Goal: Use online tool/utility: Utilize a website feature to perform a specific function

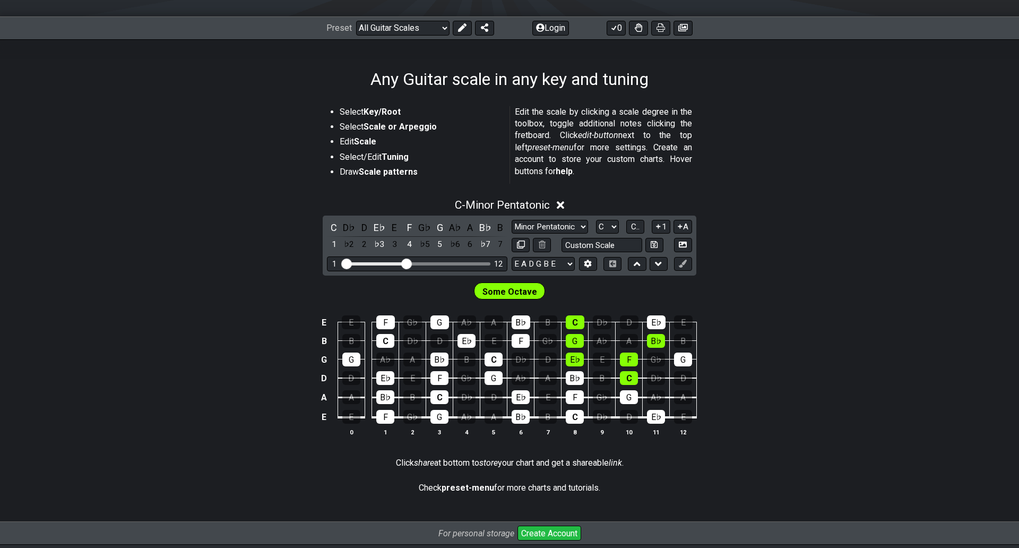
scroll to position [159, 0]
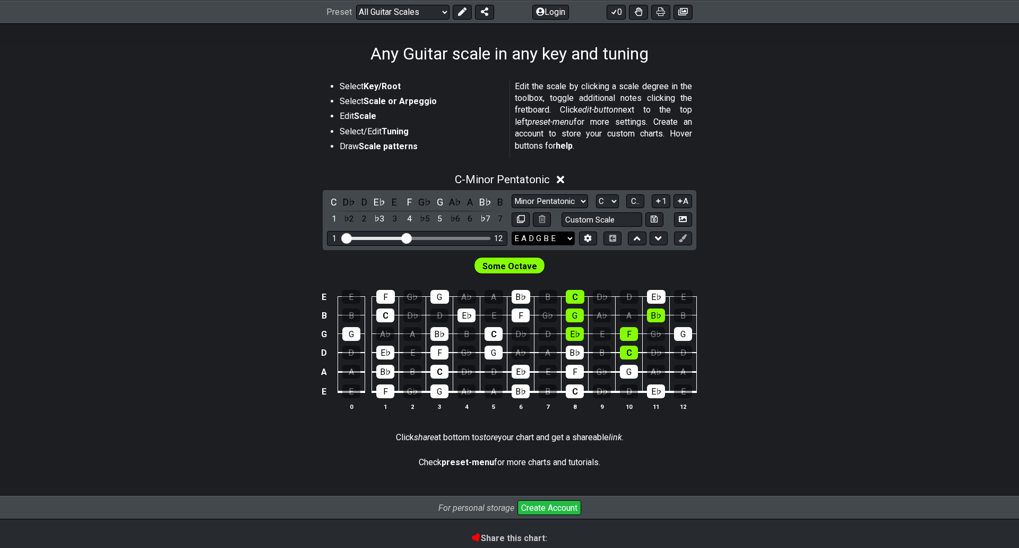
click at [567, 237] on select "E A D G B E E A D G B E E A D G B E B E A D F♯ B A D G C E A D A D G B E E♭ A♭ …" at bounding box center [543, 238] width 63 height 14
click at [843, 237] on div "C - Minor Pentatonic C D♭ D E♭ E F G♭ G A♭ A B♭ B 1 ♭2 2 ♭3 3 4 ♭5 5 ♭6 6 ♭7 7 …" at bounding box center [509, 296] width 1019 height 259
click at [585, 221] on input "text" at bounding box center [601, 219] width 81 height 14
type input "Custom Scale"
click at [569, 237] on select "E A D G B E E A D G B E E A D G B E B E A D F♯ B A D G C E A D A D G B E E♭ A♭ …" at bounding box center [543, 238] width 63 height 14
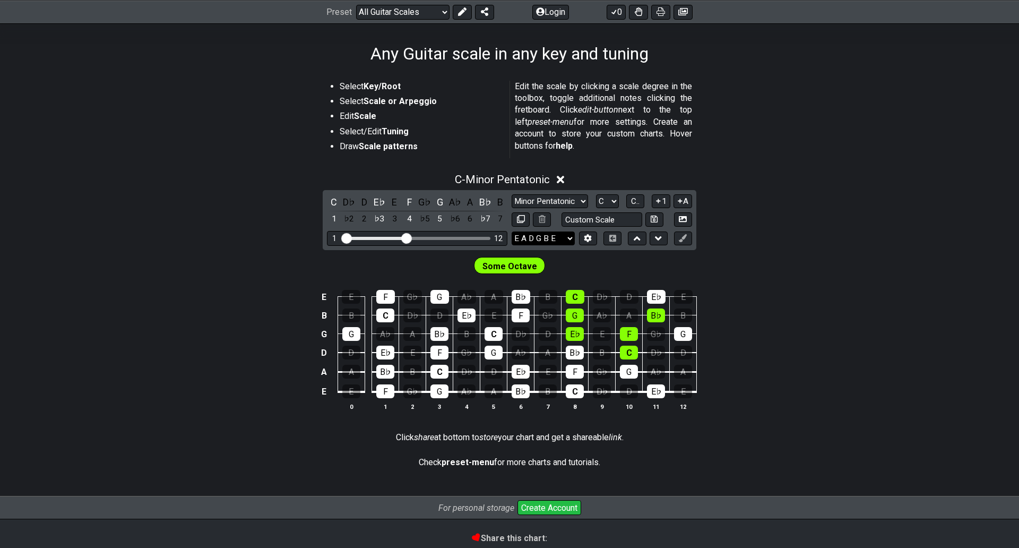
select select "E A D G"
click at [512, 231] on select "E A D G B E E A D G B E E A D G B E B E A D F♯ B A D G C E A D A D G B E E♭ A♭ …" at bounding box center [543, 238] width 63 height 14
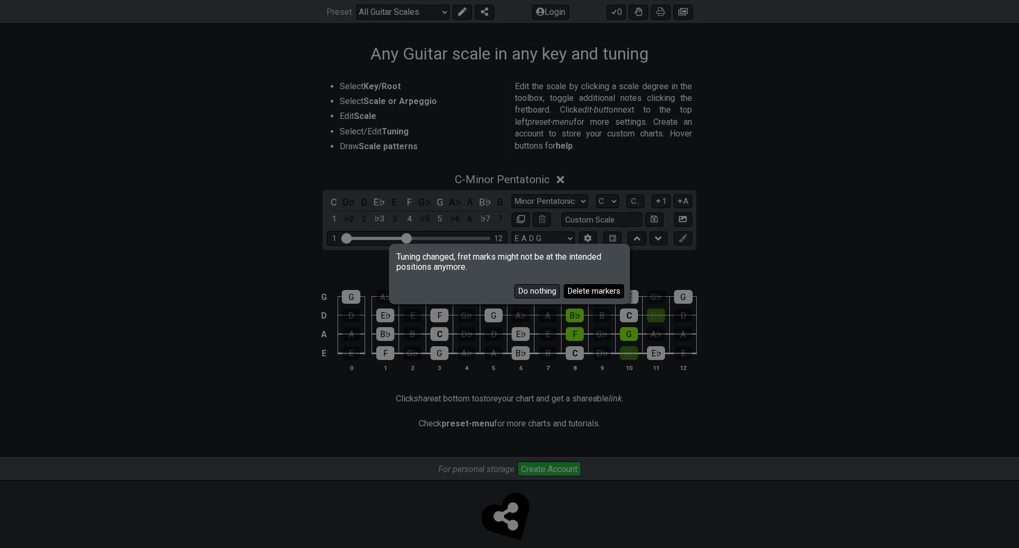
click at [597, 284] on button "Delete markers" at bounding box center [594, 291] width 61 height 14
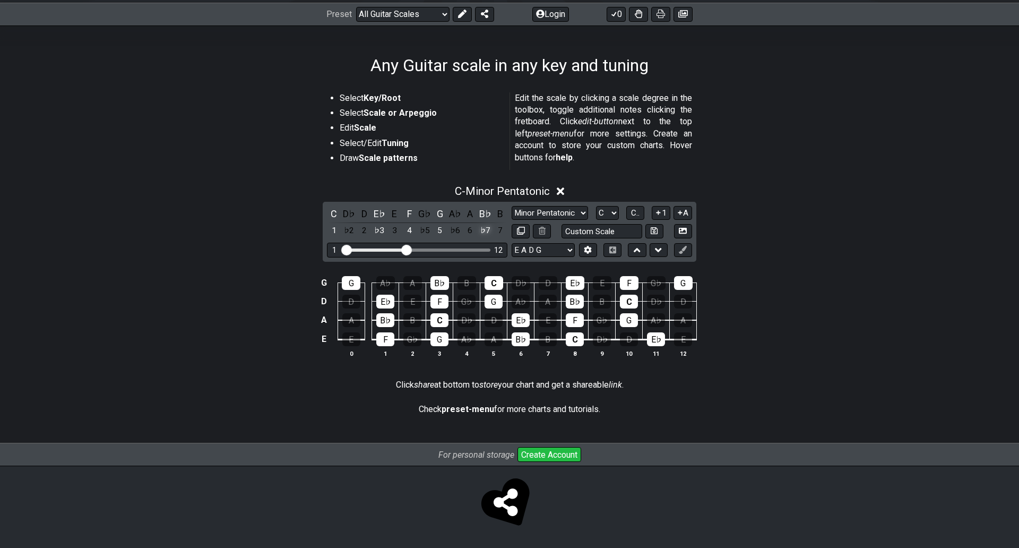
click at [482, 223] on div "♭7" at bounding box center [485, 230] width 14 height 14
click at [433, 223] on div "5" at bounding box center [440, 230] width 14 height 14
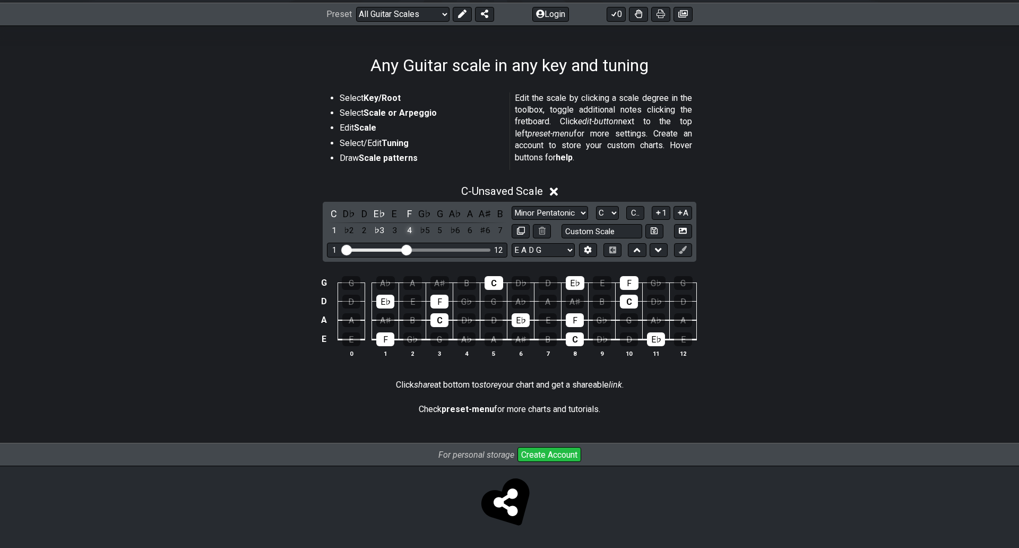
click at [405, 223] on div "4" at bounding box center [410, 230] width 14 height 14
click at [378, 223] on div "♭3" at bounding box center [380, 230] width 14 height 14
click at [332, 223] on div "1" at bounding box center [334, 230] width 14 height 14
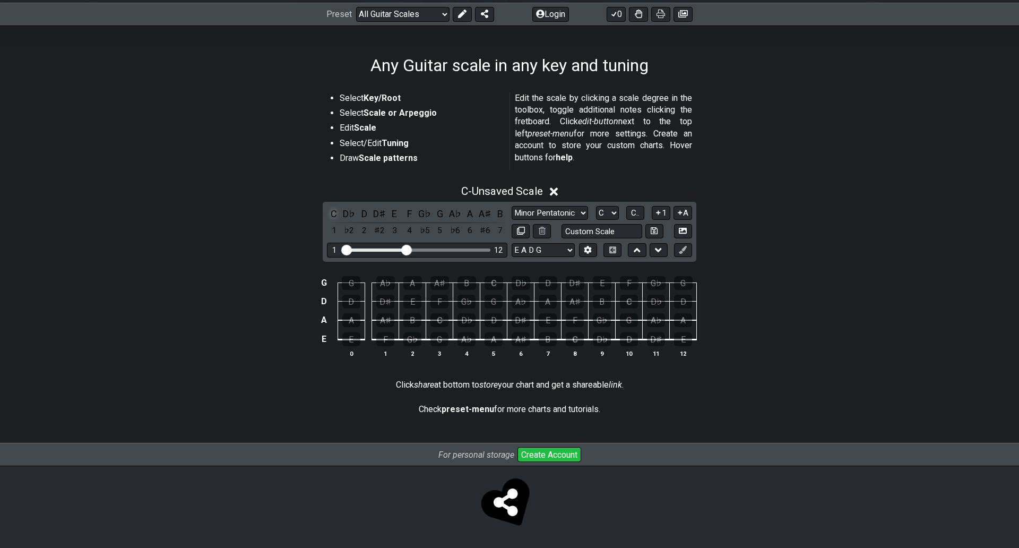
click at [330, 206] on div "C" at bounding box center [334, 213] width 14 height 14
click at [344, 223] on div "♭2" at bounding box center [349, 230] width 14 height 14
click at [357, 223] on div "2" at bounding box center [364, 230] width 14 height 14
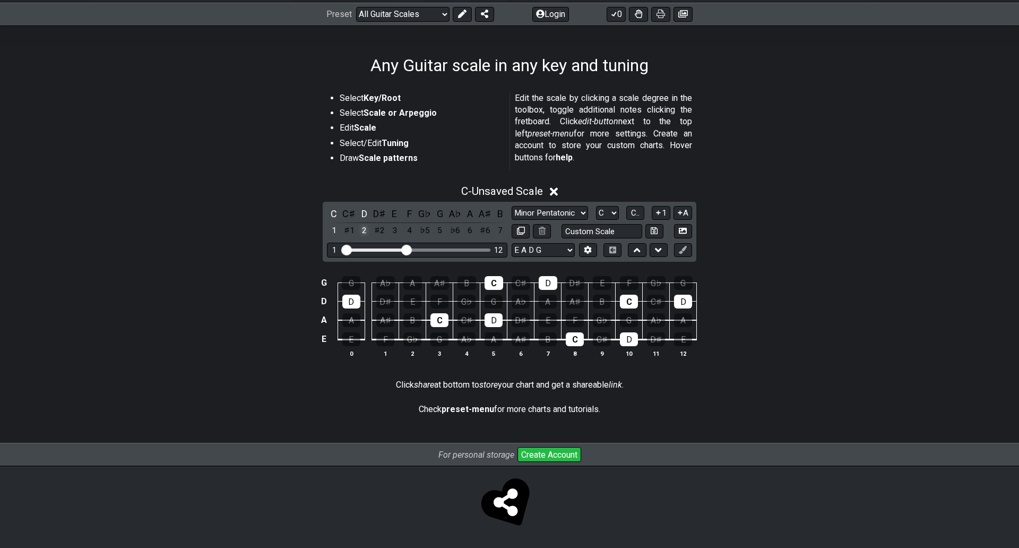
click at [357, 223] on div "2" at bounding box center [364, 230] width 14 height 14
click at [387, 223] on div "3" at bounding box center [394, 230] width 14 height 14
click at [406, 223] on div "4" at bounding box center [410, 230] width 14 height 14
click at [438, 223] on div "5" at bounding box center [440, 230] width 14 height 14
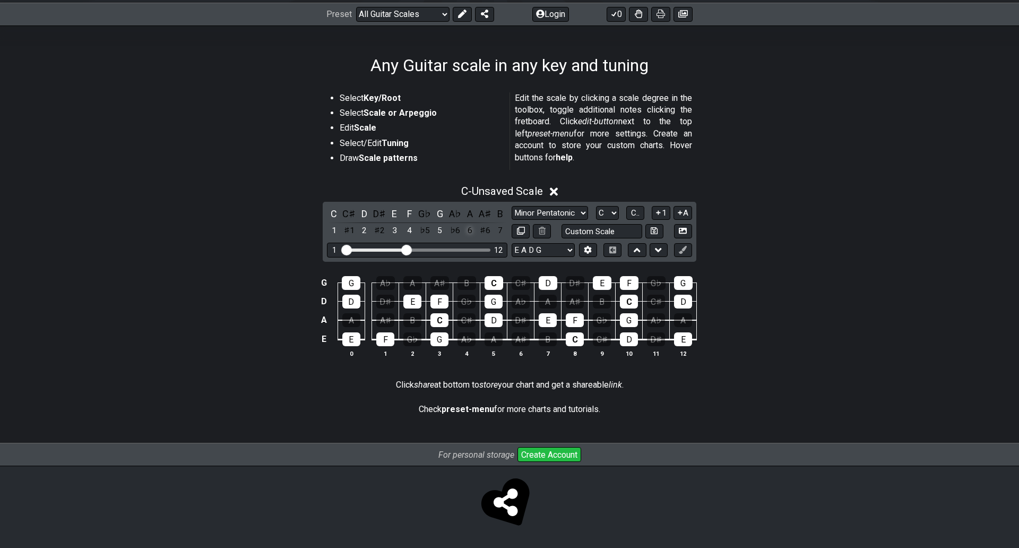
click at [465, 223] on div "6" at bounding box center [470, 230] width 14 height 14
click at [497, 223] on div "7" at bounding box center [501, 230] width 14 height 14
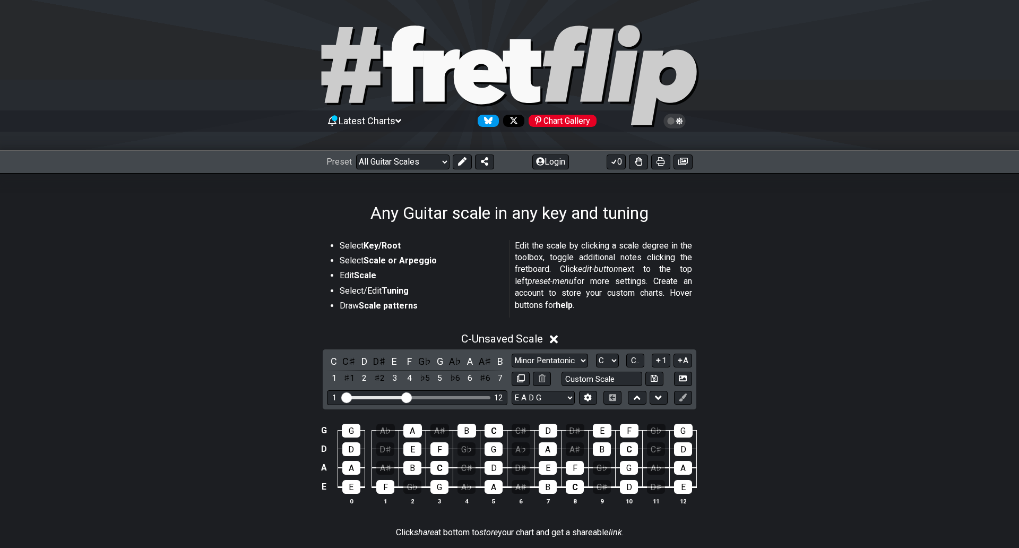
click at [887, 239] on section "Select Key/Root Select Scale or Arpeggio Edit Scale Select/Edit Tuning Draw Sca…" at bounding box center [509, 281] width 1019 height 90
